Goal: Information Seeking & Learning: Find specific fact

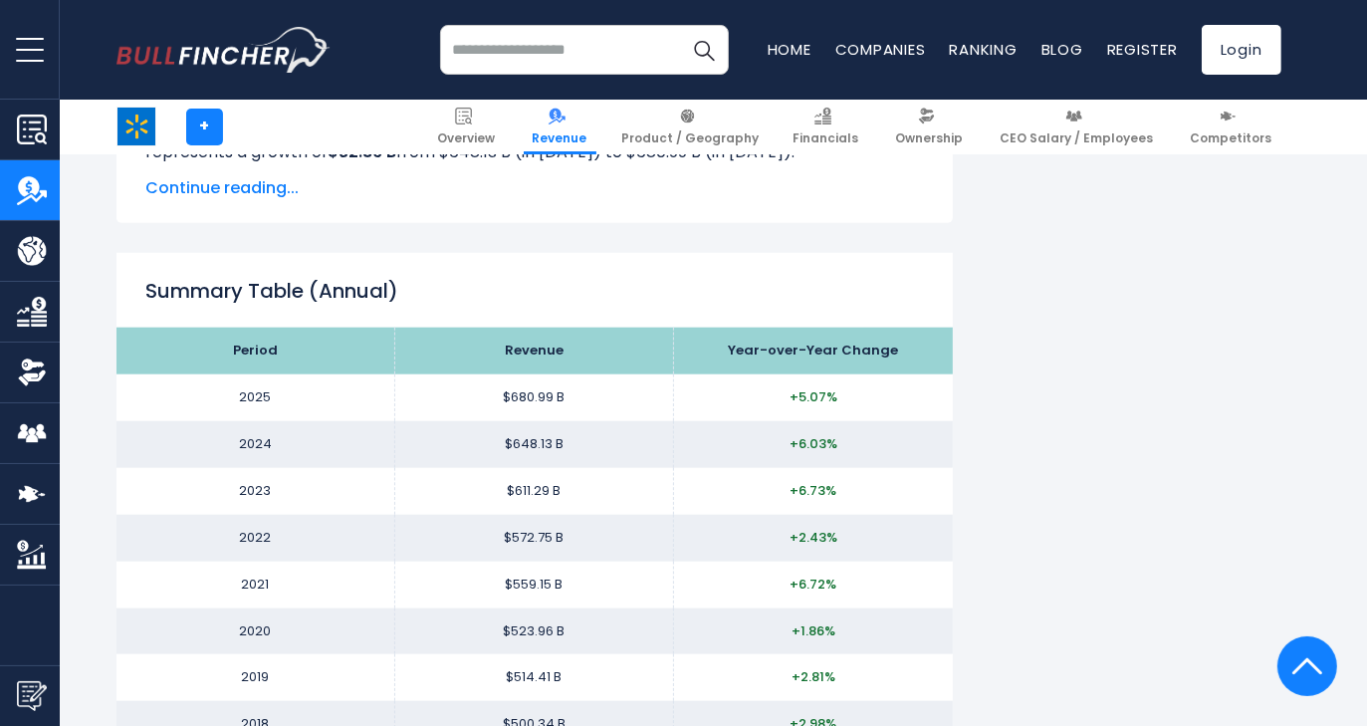
scroll to position [1833, 0]
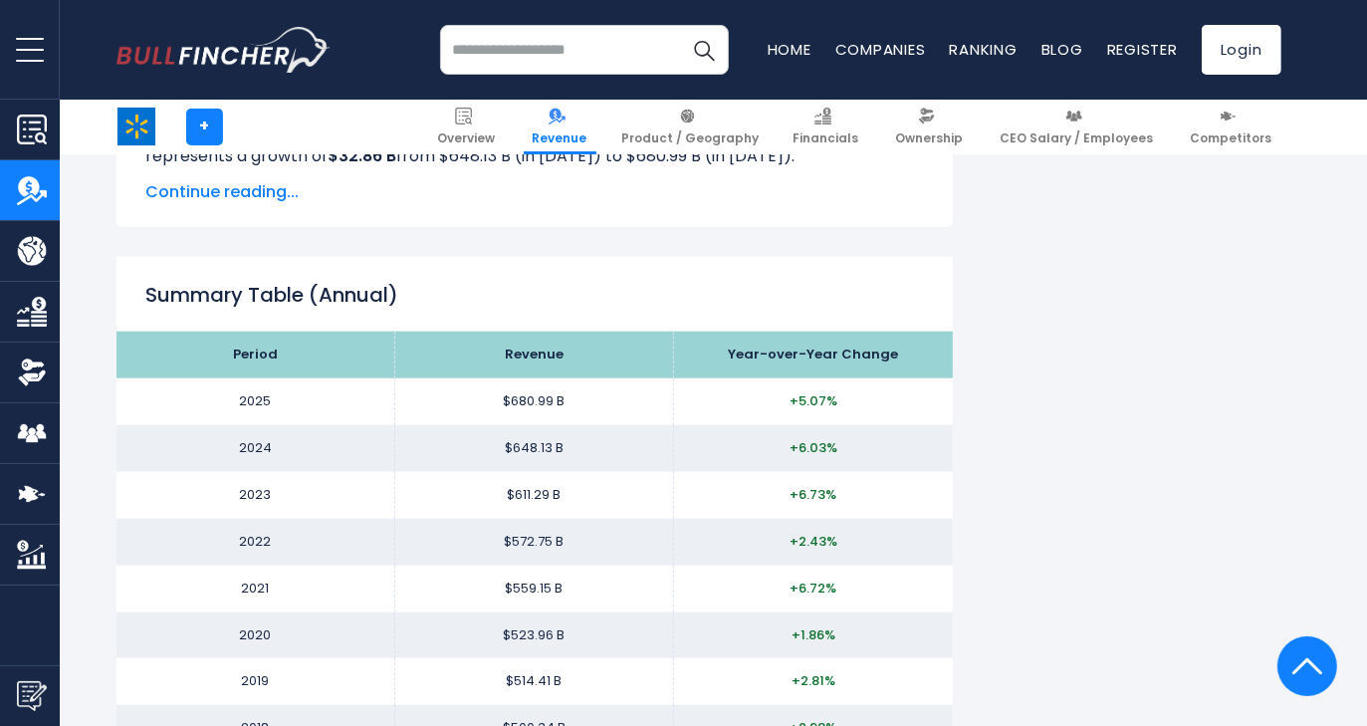
drag, startPoint x: 1376, startPoint y: 72, endPoint x: 1362, endPoint y: 261, distance: 189.7
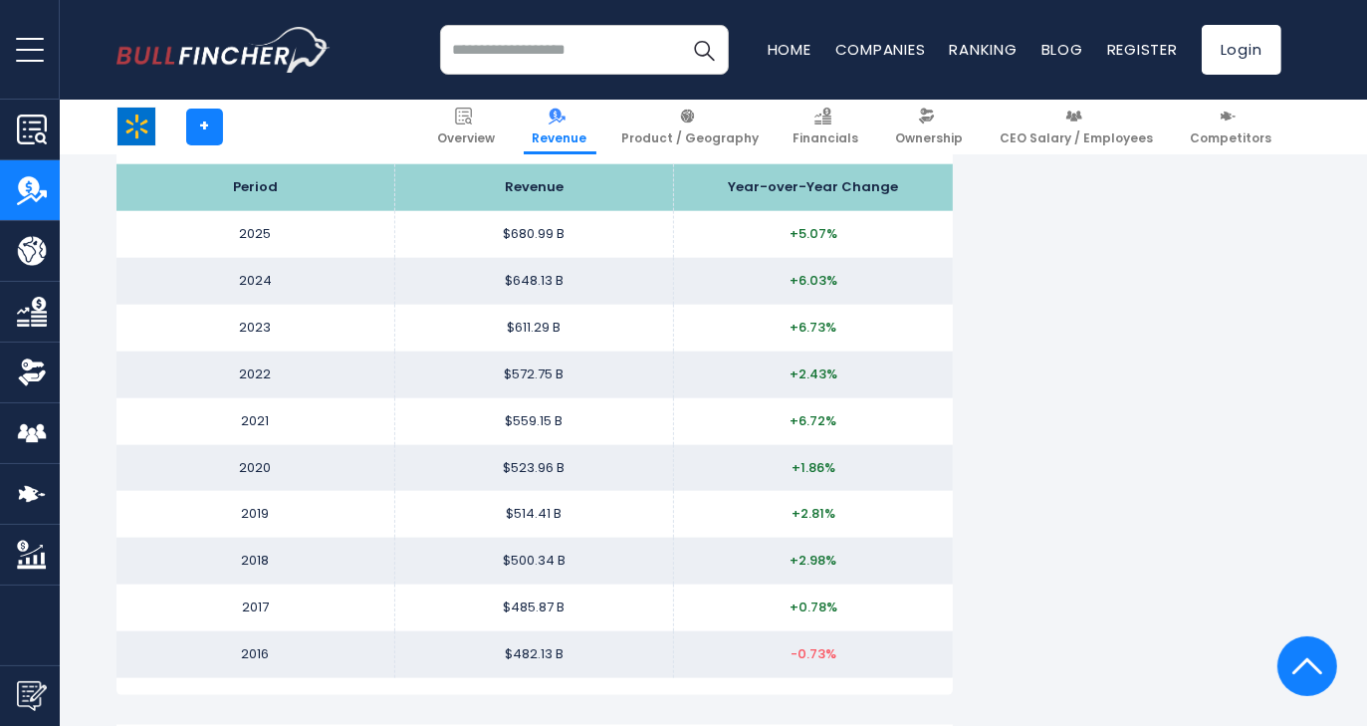
scroll to position [2017, 0]
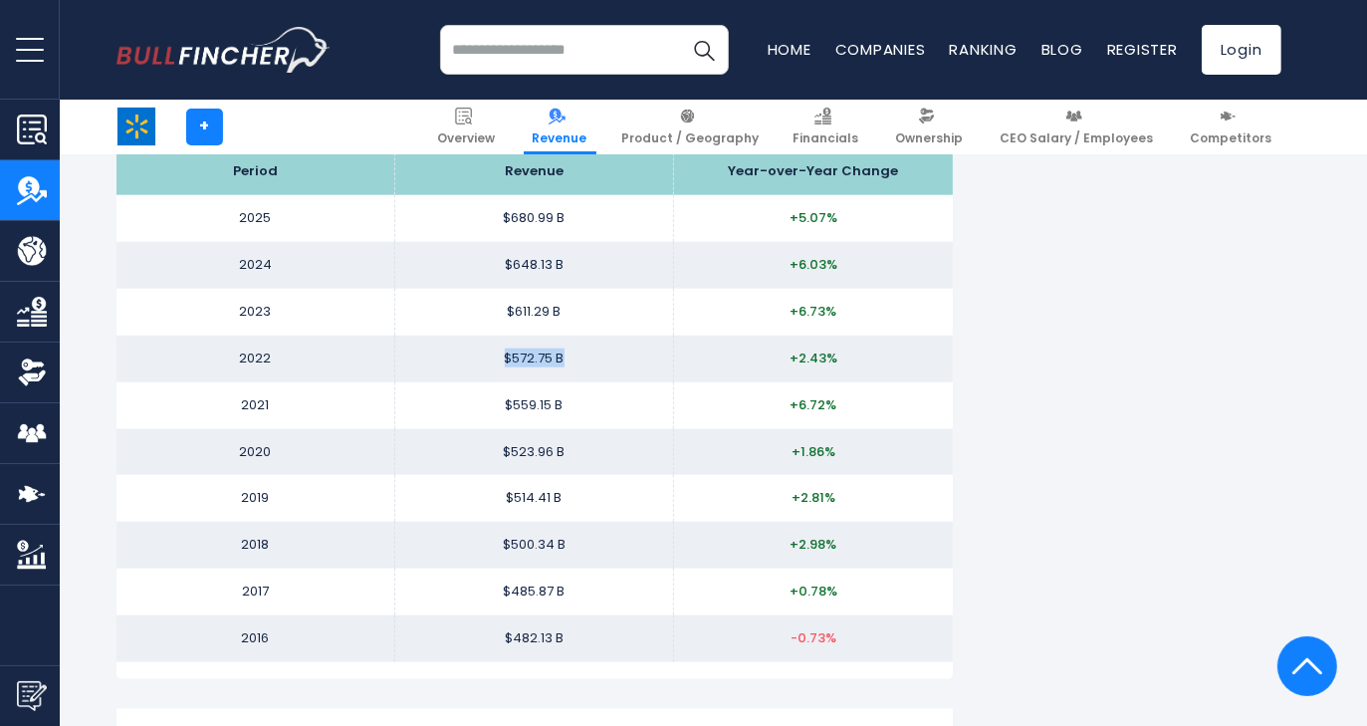
drag, startPoint x: 580, startPoint y: 361, endPoint x: 486, endPoint y: 364, distance: 93.7
click at [486, 364] on td "$572.75 B" at bounding box center [534, 359] width 279 height 47
drag, startPoint x: 487, startPoint y: 359, endPoint x: 625, endPoint y: 365, distance: 138.6
click at [620, 365] on td "$572.75 B" at bounding box center [534, 359] width 279 height 47
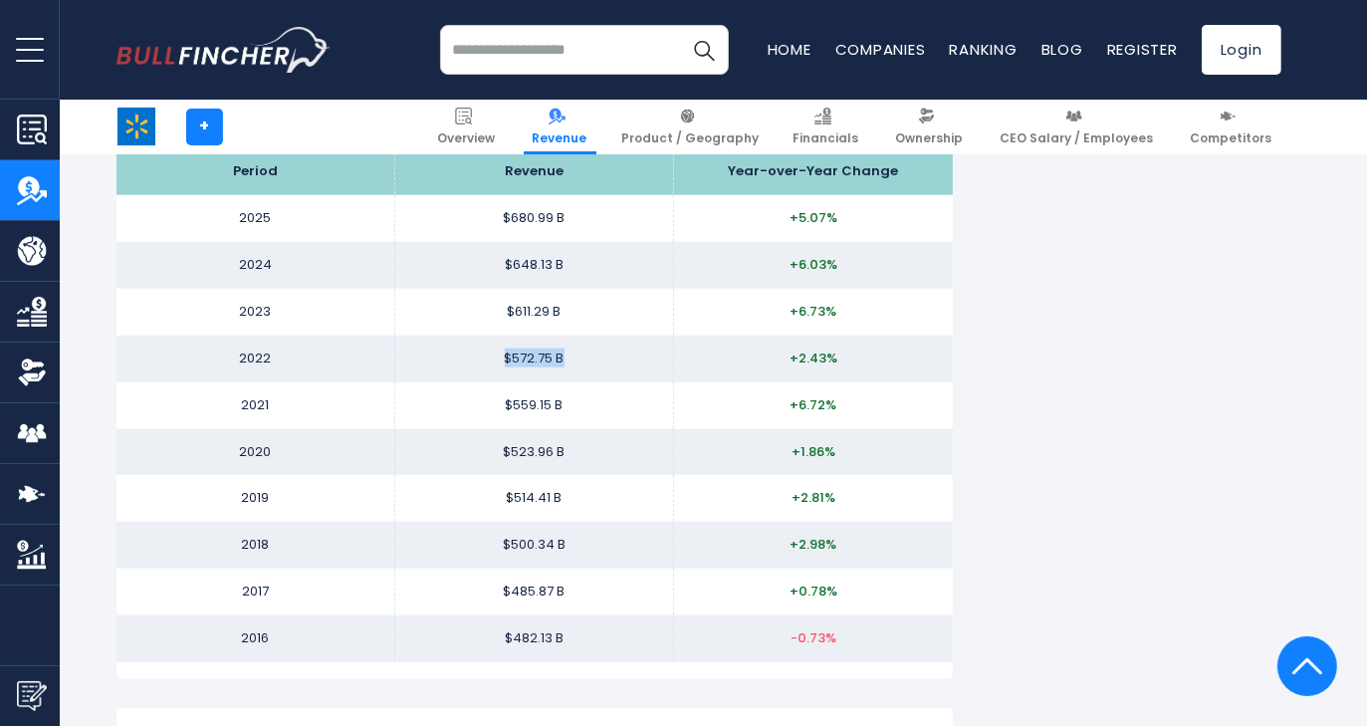
click at [625, 365] on td "$572.75 B" at bounding box center [534, 359] width 279 height 47
drag, startPoint x: 625, startPoint y: 365, endPoint x: 446, endPoint y: 357, distance: 179.5
click at [446, 357] on td "$572.75 B" at bounding box center [534, 359] width 279 height 47
drag, startPoint x: 491, startPoint y: 361, endPoint x: 624, endPoint y: 356, distance: 133.5
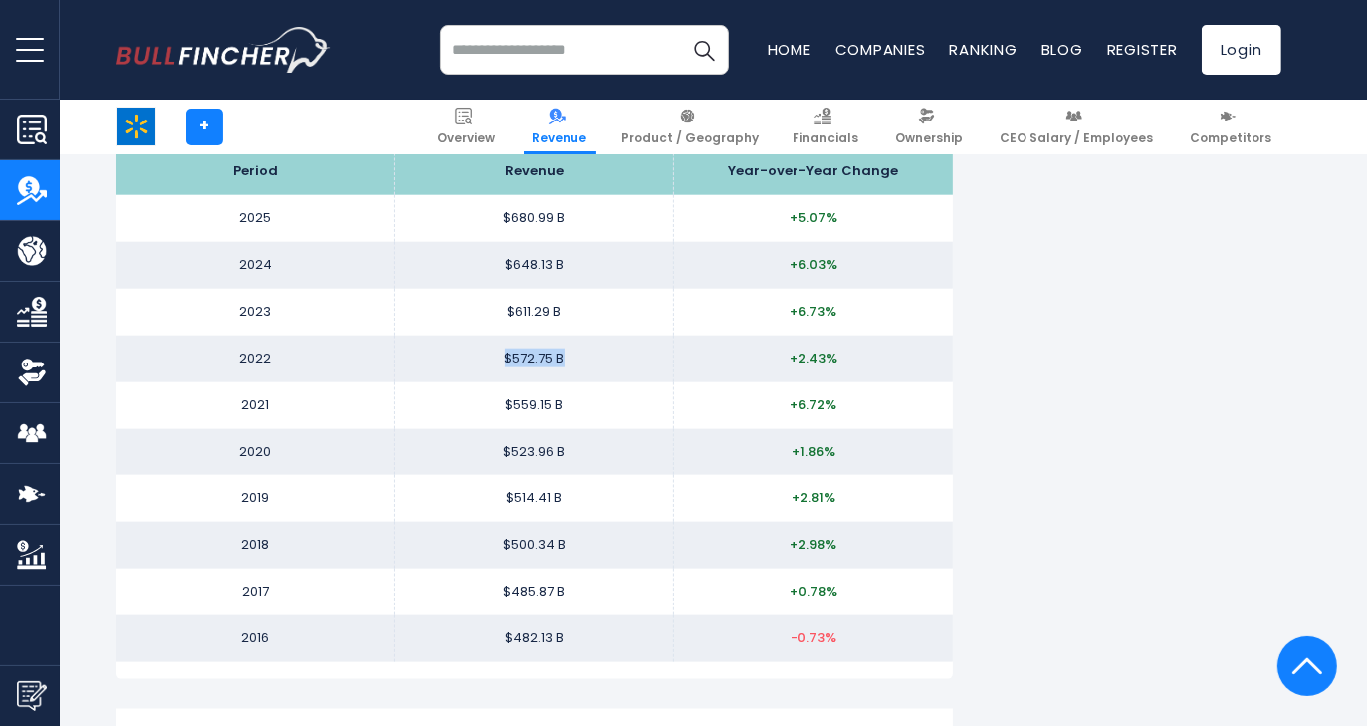
click at [621, 357] on td "$572.75 B" at bounding box center [534, 359] width 279 height 47
click at [627, 355] on td "$572.75 B" at bounding box center [534, 359] width 279 height 47
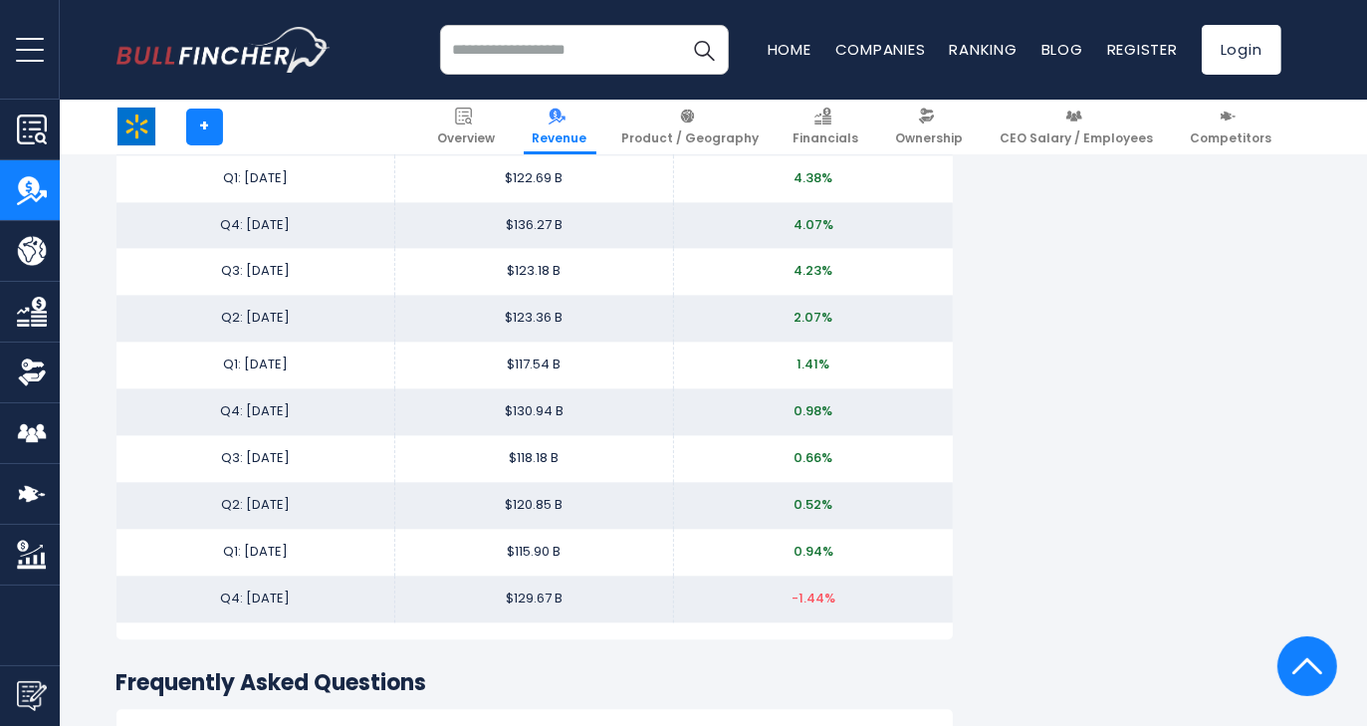
scroll to position [0, 0]
